Goal: Task Accomplishment & Management: Manage account settings

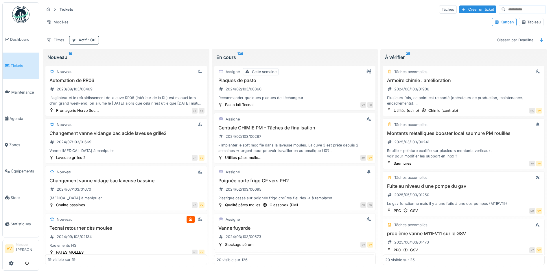
click at [7, 67] on li "Tickets" at bounding box center [21, 65] width 32 height 5
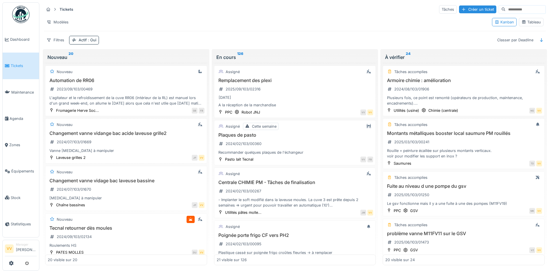
scroll to position [499, 0]
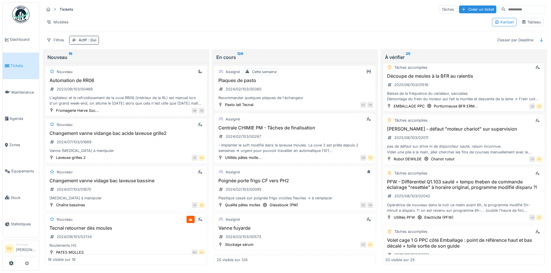
scroll to position [260, 0]
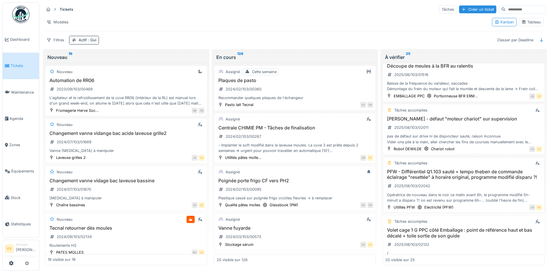
click at [474, 180] on h3 "PFW - Différentiel Q1.103 sauté + tempo theben de commande éclairage "resettée"…" at bounding box center [463, 174] width 157 height 11
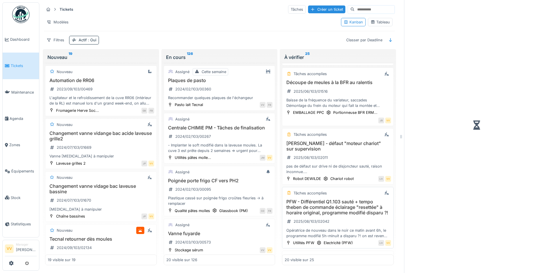
scroll to position [277, 0]
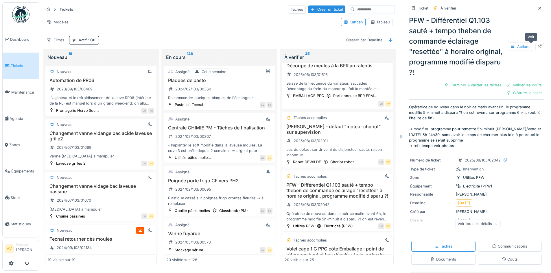
click at [537, 46] on icon at bounding box center [539, 47] width 5 height 4
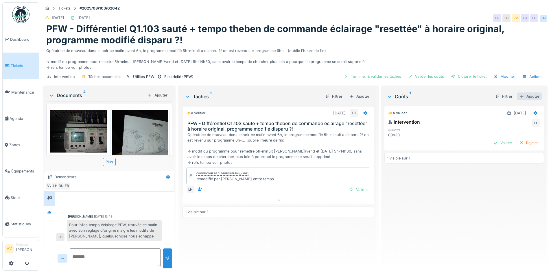
click at [526, 93] on div "Ajouter" at bounding box center [529, 97] width 25 height 8
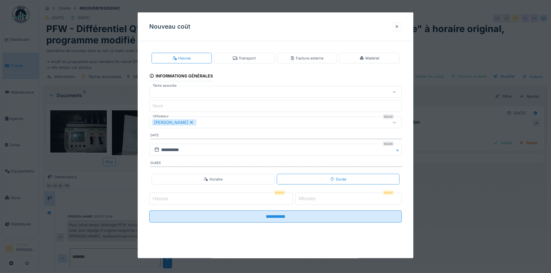
click at [399, 26] on div at bounding box center [397, 26] width 5 height 5
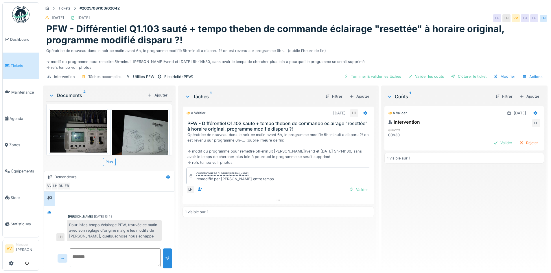
click at [85, 131] on img at bounding box center [78, 131] width 56 height 42
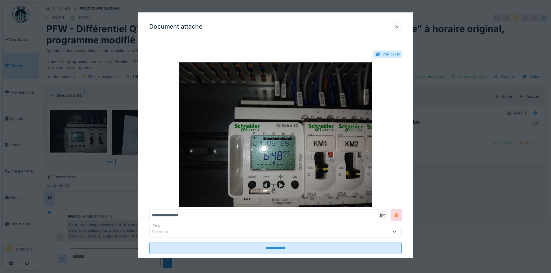
click at [399, 25] on div at bounding box center [397, 26] width 5 height 5
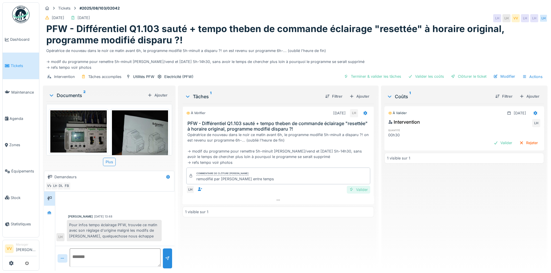
click at [359, 187] on div "Valider" at bounding box center [358, 190] width 23 height 8
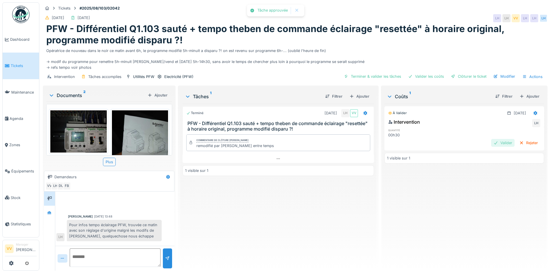
click at [493, 143] on div "Valider" at bounding box center [502, 143] width 23 height 8
click at [469, 76] on div "Clôturer le ticket" at bounding box center [469, 77] width 40 height 8
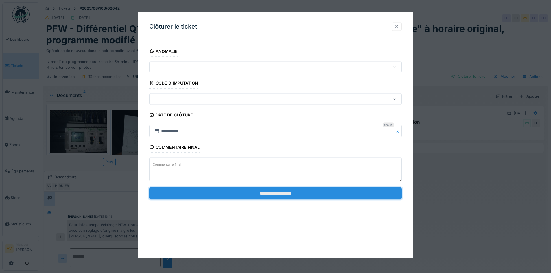
click at [272, 193] on input "**********" at bounding box center [275, 193] width 252 height 12
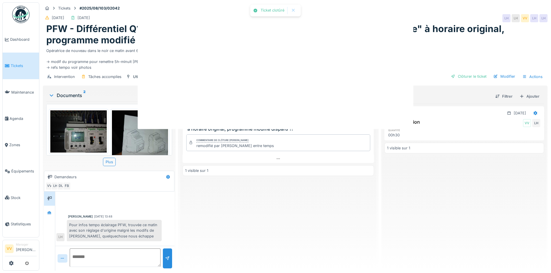
click at [292, 191] on div "Ticket clotûré Annuler Tickets #2025/08/103/02042 08/08/2025 01/09/2025 LH LH V…" at bounding box center [295, 136] width 512 height 273
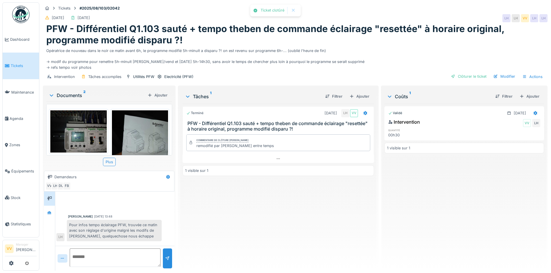
click at [303, 241] on div "Terminé 01/08/2025 LH VV PFW - Différentiel Q1.103 sauté + tempo theben de comm…" at bounding box center [278, 185] width 191 height 163
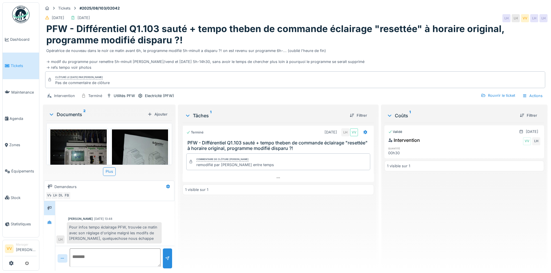
click at [6, 63] on li "Tickets" at bounding box center [21, 65] width 32 height 5
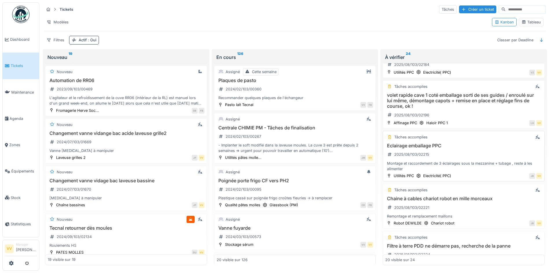
scroll to position [492, 0]
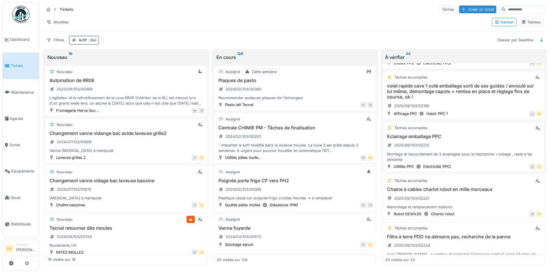
click at [479, 145] on div "Eclairage emballage PPC 2025/08/103/02215 Montage et raccordement de 3 éclairag…" at bounding box center [463, 148] width 157 height 29
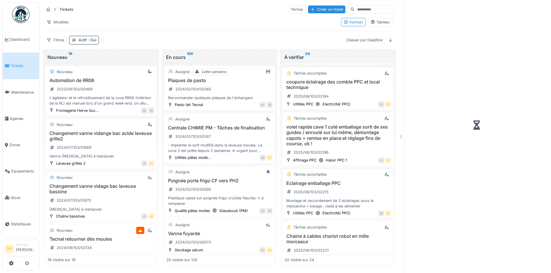
scroll to position [538, 0]
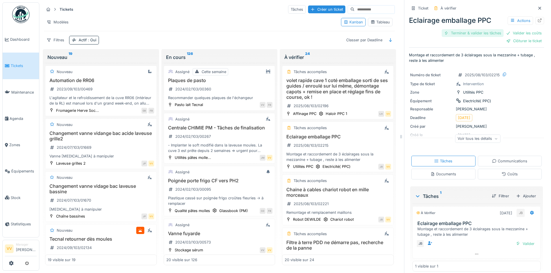
click at [465, 31] on div "Terminer & valider les tâches" at bounding box center [473, 33] width 62 height 8
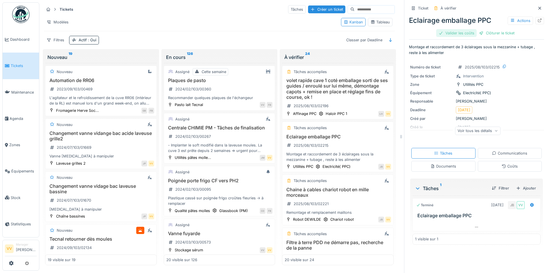
click at [453, 30] on div "Valider les coûts" at bounding box center [456, 33] width 40 height 8
click at [476, 32] on div "Clôturer le ticket" at bounding box center [476, 33] width 40 height 8
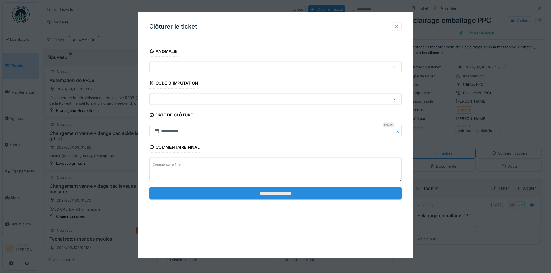
click at [262, 192] on input "**********" at bounding box center [275, 193] width 252 height 12
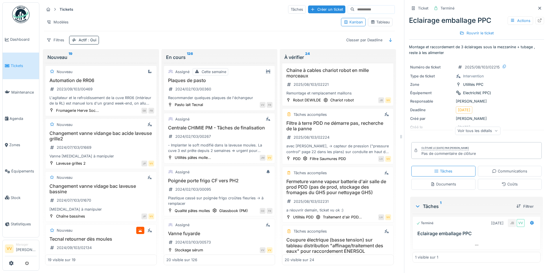
scroll to position [683, 0]
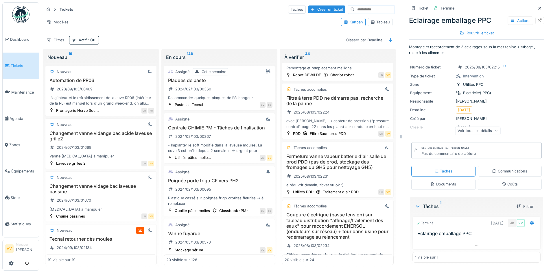
click at [537, 7] on icon at bounding box center [539, 8] width 5 height 4
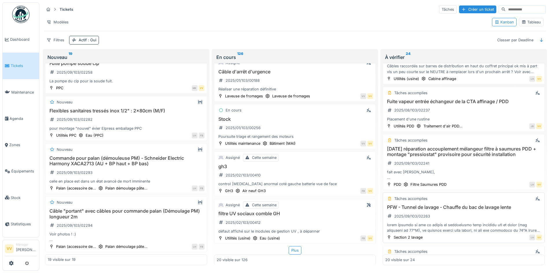
scroll to position [832, 0]
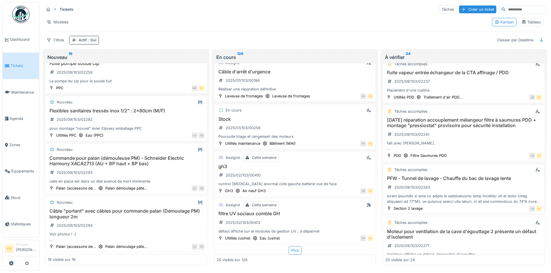
click at [441, 176] on h3 "PFW - Tunnel de lavage - Chauffe du bac de lavage lente" at bounding box center [463, 178] width 157 height 5
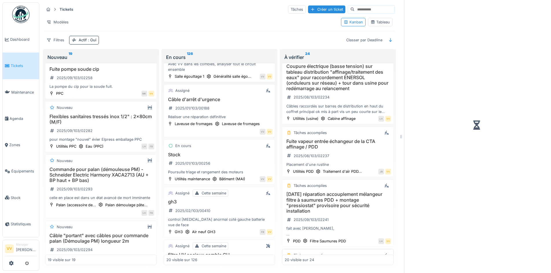
scroll to position [906, 0]
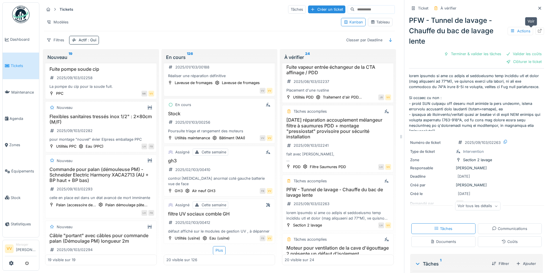
click at [537, 29] on icon at bounding box center [539, 31] width 5 height 4
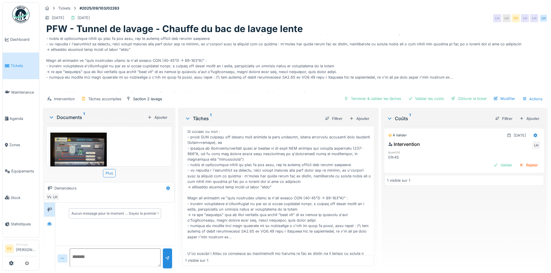
scroll to position [72, 0]
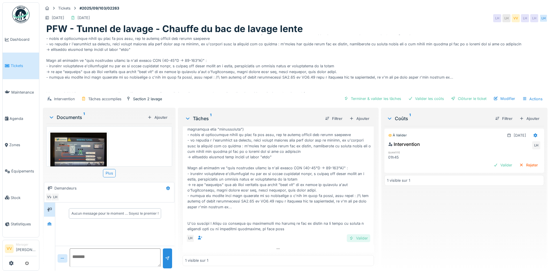
click at [353, 235] on div "Valider" at bounding box center [358, 239] width 23 height 8
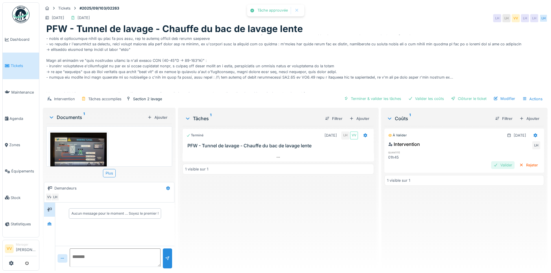
click at [495, 161] on div "Valider" at bounding box center [502, 165] width 23 height 8
click at [467, 95] on div "Clôturer le ticket" at bounding box center [469, 99] width 40 height 8
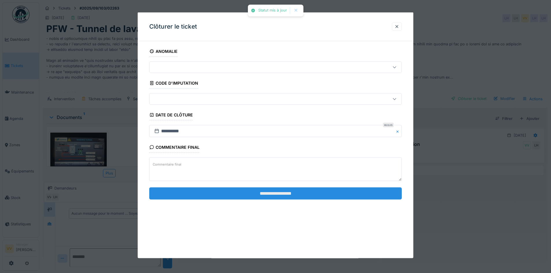
click at [306, 195] on input "**********" at bounding box center [275, 193] width 252 height 12
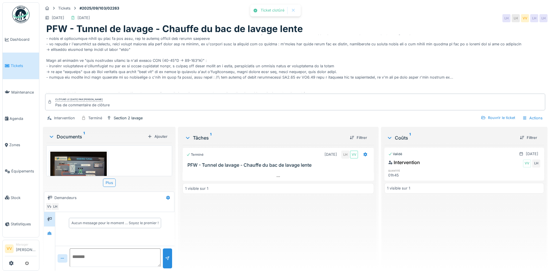
click at [19, 64] on span "Tickets" at bounding box center [24, 65] width 26 height 5
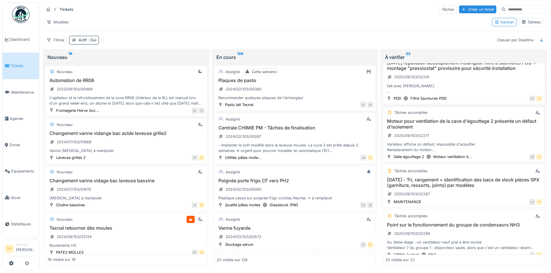
scroll to position [852, 0]
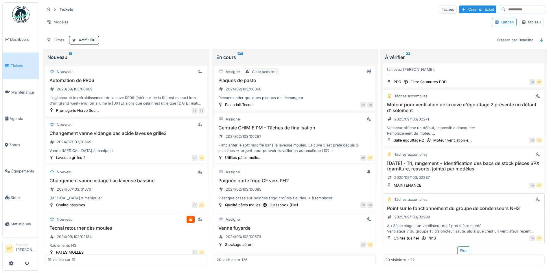
click at [464, 212] on div "Point sur le fonctionnement du groupe de condenseurs NH3 2025/09/103/02298 Au 3…" at bounding box center [463, 220] width 157 height 29
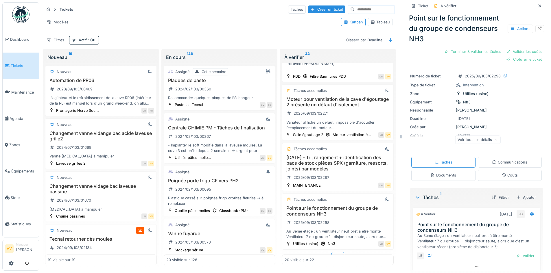
scroll to position [44, 0]
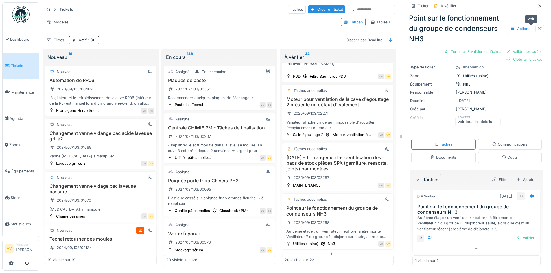
click at [537, 27] on icon at bounding box center [539, 29] width 5 height 4
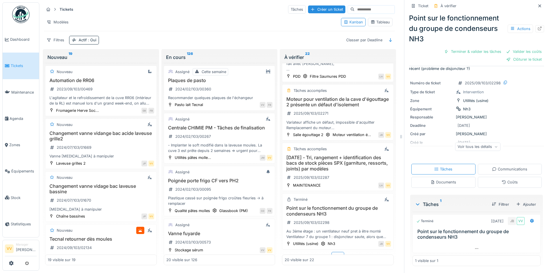
scroll to position [19, 0]
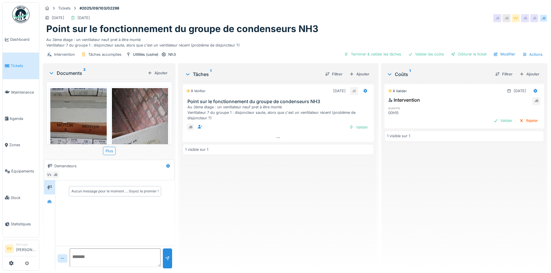
click at [153, 121] on img at bounding box center [140, 149] width 56 height 122
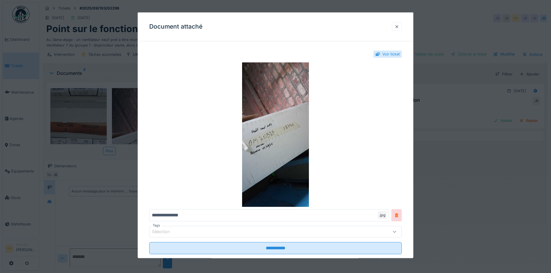
click at [399, 26] on div at bounding box center [397, 26] width 5 height 5
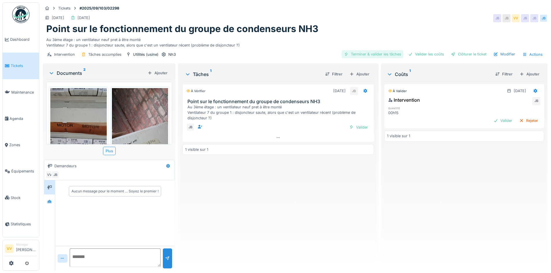
click at [369, 54] on div "Terminer & valider les tâches" at bounding box center [373, 54] width 62 height 8
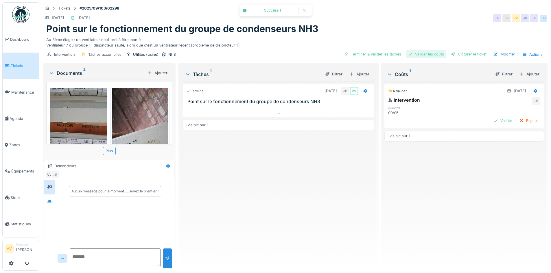
click at [424, 54] on div "Valider les coûts" at bounding box center [426, 54] width 40 height 8
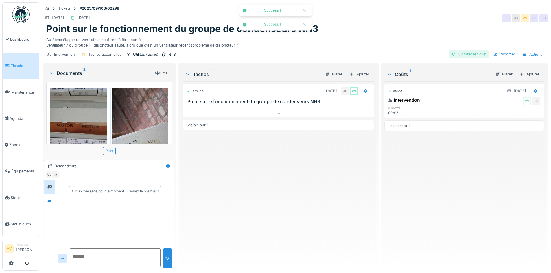
click at [472, 53] on div "Clôturer le ticket" at bounding box center [469, 54] width 40 height 8
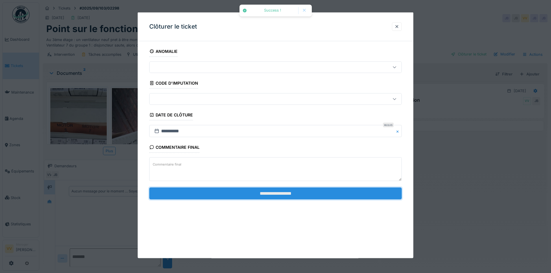
click at [308, 197] on input "**********" at bounding box center [275, 193] width 252 height 12
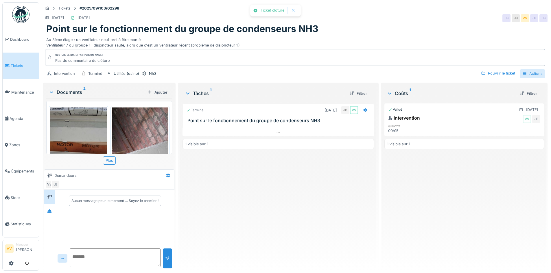
click at [529, 73] on div "Actions" at bounding box center [532, 73] width 25 height 8
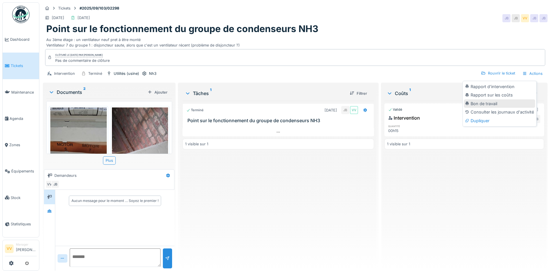
drag, startPoint x: 495, startPoint y: 96, endPoint x: 495, endPoint y: 107, distance: 11.0
click at [495, 107] on div "Rapport d'intervention Rapport sur les coûts Bon de travail Consulter les journ…" at bounding box center [499, 103] width 71 height 43
click at [493, 86] on div "Rapport d'intervention" at bounding box center [499, 86] width 71 height 9
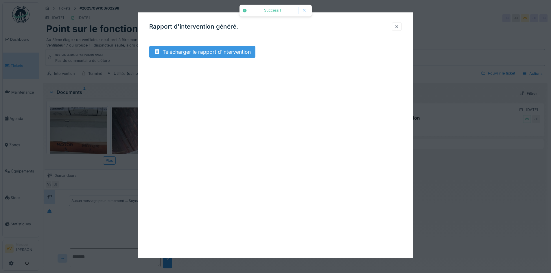
click at [191, 51] on div "Télécharger le rapport d'intervention" at bounding box center [202, 52] width 106 height 12
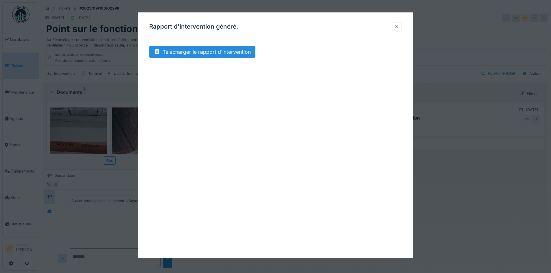
drag, startPoint x: 511, startPoint y: 220, endPoint x: 485, endPoint y: 135, distance: 88.3
click at [511, 220] on div at bounding box center [275, 136] width 551 height 273
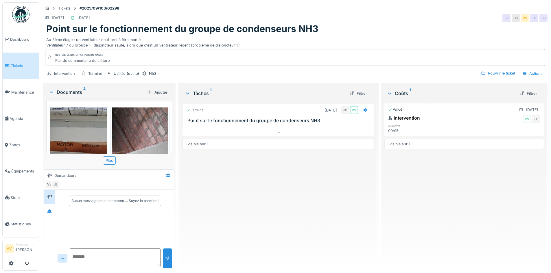
click at [388, 196] on div "Validé 29/08/2025 Intervention VV JB quantité 00h15 1 visible sur 1" at bounding box center [464, 183] width 160 height 165
click at [10, 65] on li "Tickets" at bounding box center [21, 65] width 32 height 5
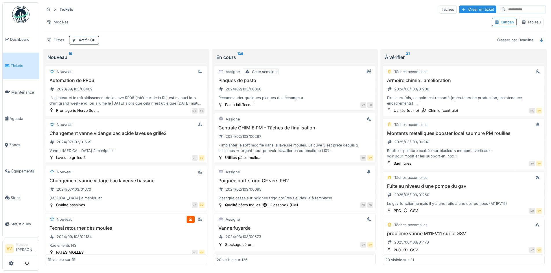
click at [16, 64] on span "Tickets" at bounding box center [24, 65] width 26 height 5
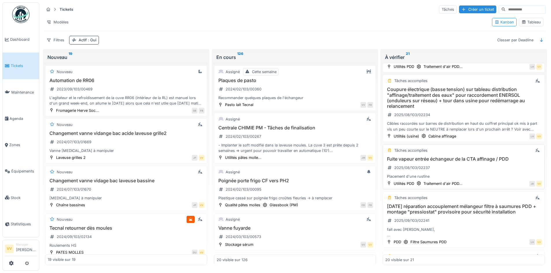
scroll to position [694, 0]
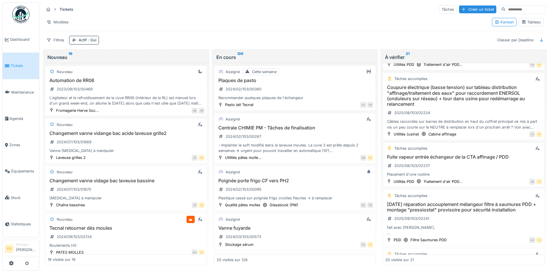
click at [482, 158] on h3 "Fuite vapeur entrée échangeur de la CTA affinage / PDD" at bounding box center [463, 156] width 157 height 5
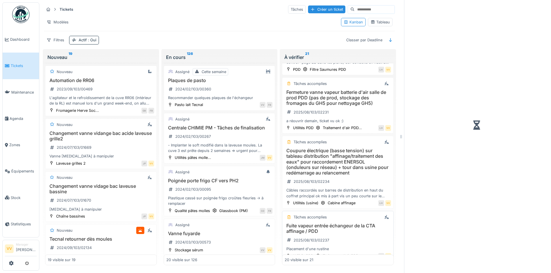
scroll to position [763, 0]
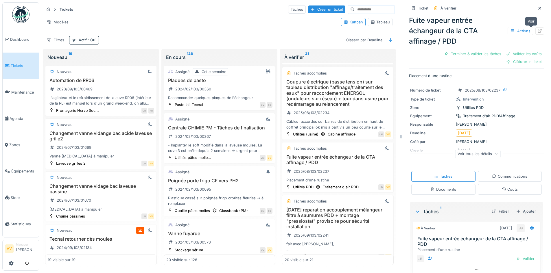
click at [535, 31] on div at bounding box center [539, 30] width 9 height 7
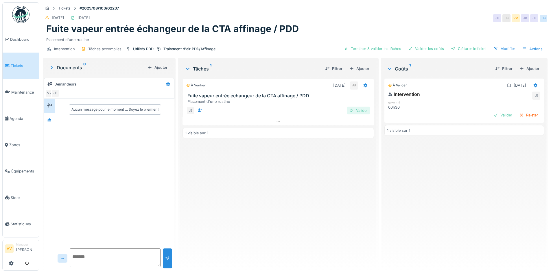
click at [356, 113] on div "Valider" at bounding box center [358, 111] width 23 height 8
click at [492, 117] on div "Valider" at bounding box center [502, 115] width 23 height 8
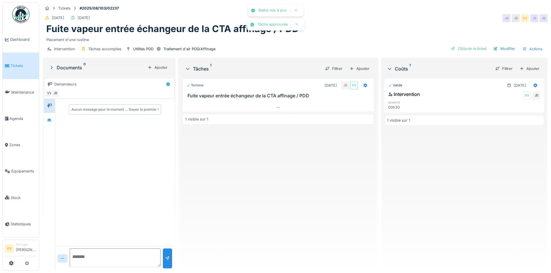
click at [421, 49] on div "Intervention Tâches accomplies Utilités PDD Traitement d'air PDD/Affinage Clôtu…" at bounding box center [295, 49] width 505 height 13
click at [462, 47] on div "Clôturer le ticket" at bounding box center [469, 49] width 40 height 8
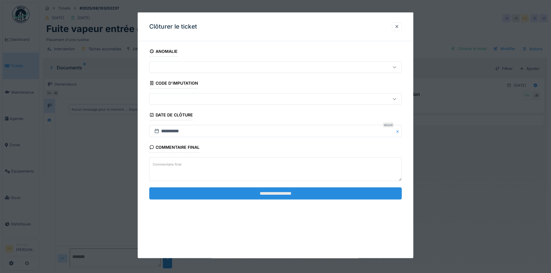
click at [286, 192] on input "**********" at bounding box center [275, 193] width 252 height 12
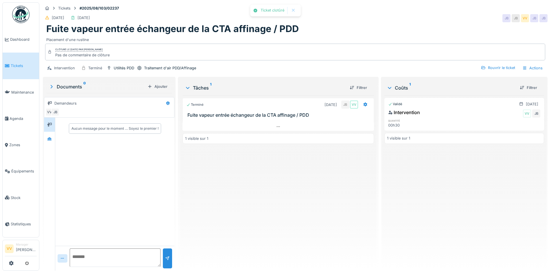
click at [458, 198] on div "Validé 22/08/2025 Intervention VV JB quantité 00h30 1 visible sur 1" at bounding box center [464, 180] width 160 height 171
click at [25, 38] on span "Dashboard" at bounding box center [23, 39] width 27 height 5
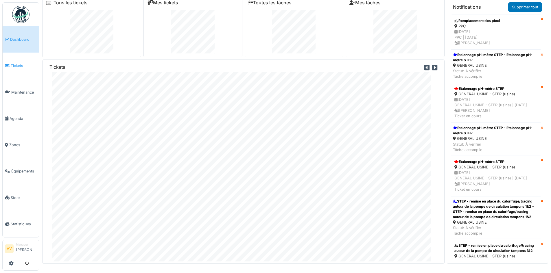
click at [12, 67] on span "Tickets" at bounding box center [24, 65] width 26 height 5
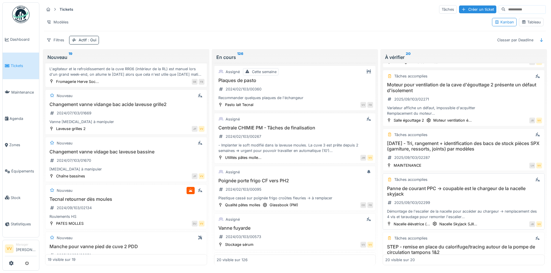
scroll to position [839, 0]
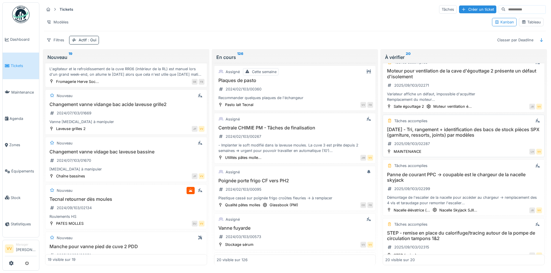
click at [470, 131] on h3 "27/08/25 - Tri, rangement + identification des bacs de stock pièces SPX (garnit…" at bounding box center [463, 132] width 157 height 11
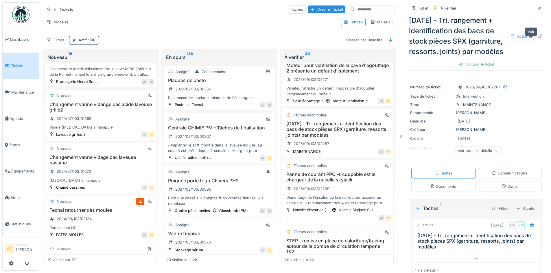
click at [538, 38] on icon at bounding box center [540, 36] width 4 height 4
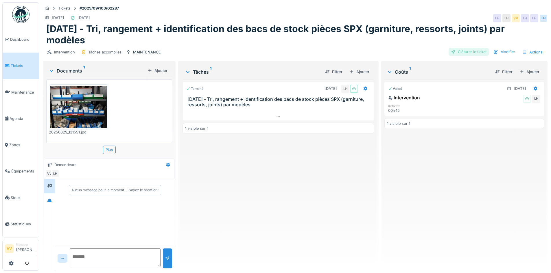
click at [469, 50] on div "Clôturer le ticket" at bounding box center [469, 52] width 40 height 8
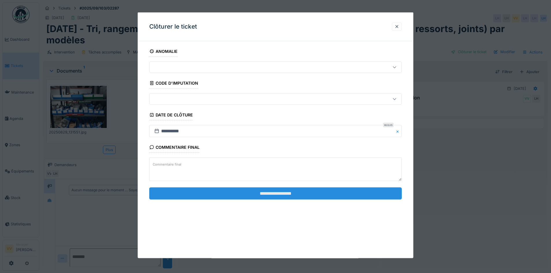
click at [308, 193] on input "**********" at bounding box center [275, 193] width 252 height 12
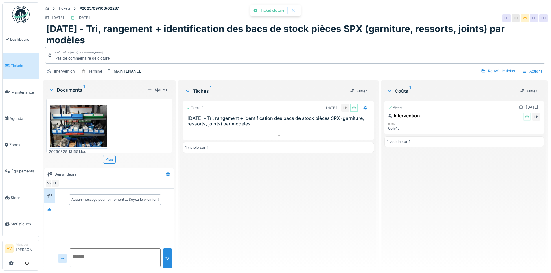
click at [18, 67] on span "Tickets" at bounding box center [24, 65] width 26 height 5
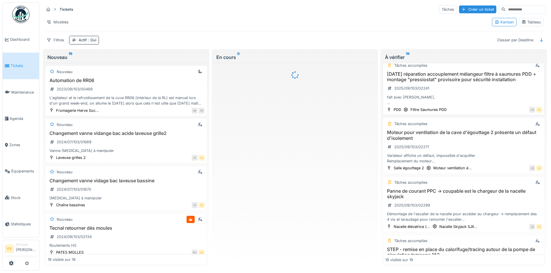
scroll to position [802, 0]
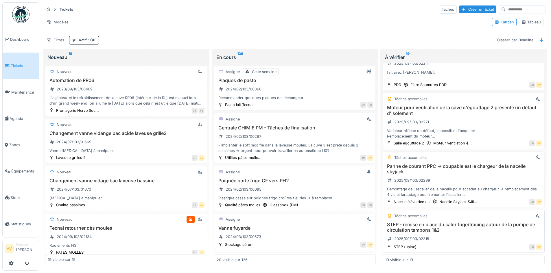
click at [495, 222] on h3 "STEP - remise en place du calorifuge/tracing autour de la pompe de circulation …" at bounding box center [463, 227] width 157 height 11
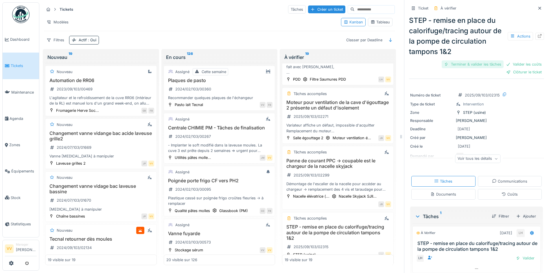
click at [456, 60] on div "Terminer & valider les tâches" at bounding box center [473, 64] width 62 height 8
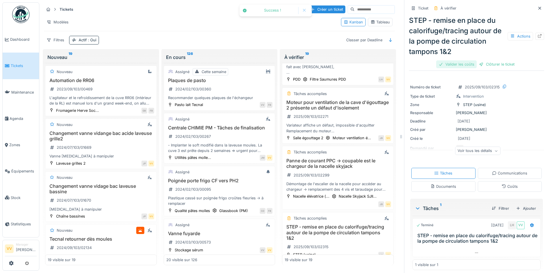
drag, startPoint x: 445, startPoint y: 60, endPoint x: 460, endPoint y: 60, distance: 15.0
click at [446, 60] on div "Valider les coûts" at bounding box center [456, 64] width 40 height 8
click at [482, 61] on div "Clôturer le ticket" at bounding box center [476, 64] width 40 height 8
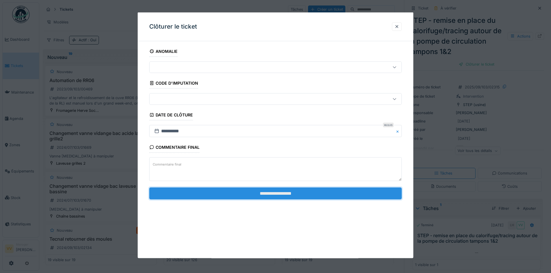
click at [333, 195] on input "**********" at bounding box center [275, 193] width 252 height 12
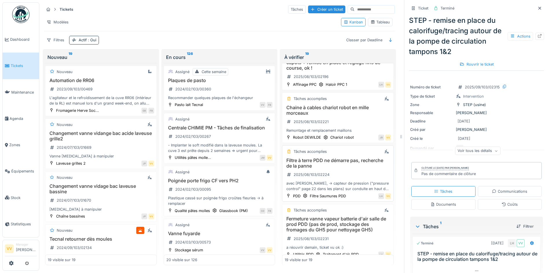
scroll to position [567, 0]
click at [342, 113] on h3 "Chaine à cables chariot robot en mille morceaux" at bounding box center [338, 110] width 106 height 11
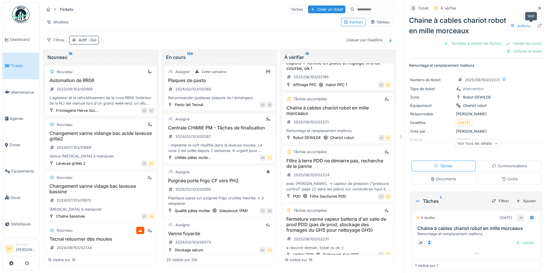
click at [538, 24] on icon at bounding box center [540, 26] width 4 height 4
